Goal: Navigation & Orientation: Find specific page/section

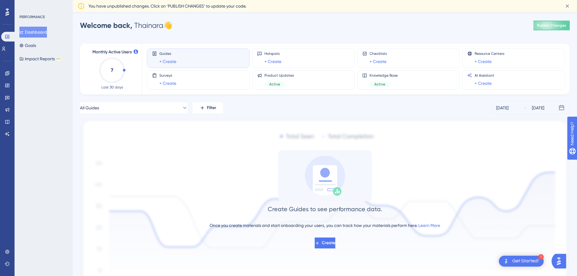
click at [258, 37] on div "Monthly Active Users 7 Last 30 days Guides + Create Hotspots + Create Checklist…" at bounding box center [325, 169] width 490 height 266
click at [9, 250] on link at bounding box center [7, 252] width 5 height 10
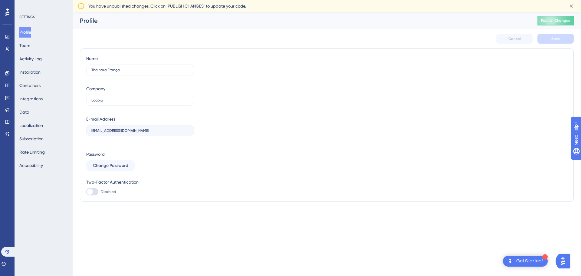
click at [524, 260] on div "Get Started!" at bounding box center [530, 261] width 27 height 7
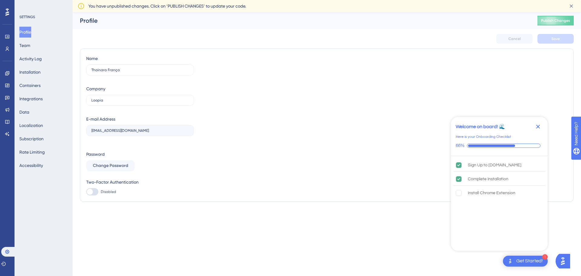
click at [564, 261] on img "Open AI Assistant Launcher" at bounding box center [563, 261] width 11 height 11
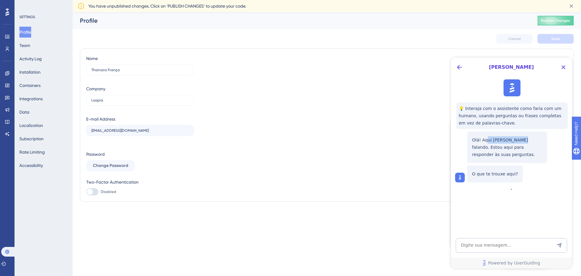
drag, startPoint x: 487, startPoint y: 140, endPoint x: 521, endPoint y: 140, distance: 33.9
click at [521, 140] on p "Olá! Aqui [PERSON_NAME] falando. Estou aqui para responder às suas perguntas." at bounding box center [507, 147] width 70 height 22
click at [563, 68] on icon "Close Button" at bounding box center [564, 67] width 4 height 4
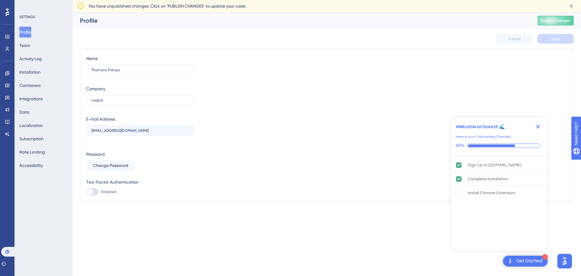
click at [8, 12] on icon at bounding box center [7, 11] width 4 height 7
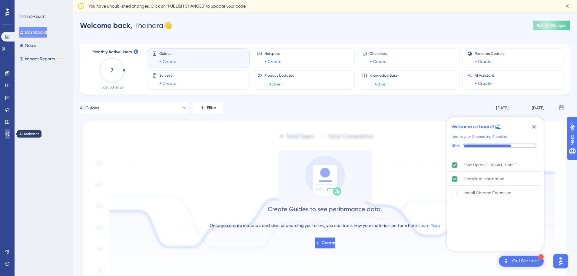
click at [8, 137] on link at bounding box center [7, 134] width 5 height 10
